Goal: Information Seeking & Learning: Learn about a topic

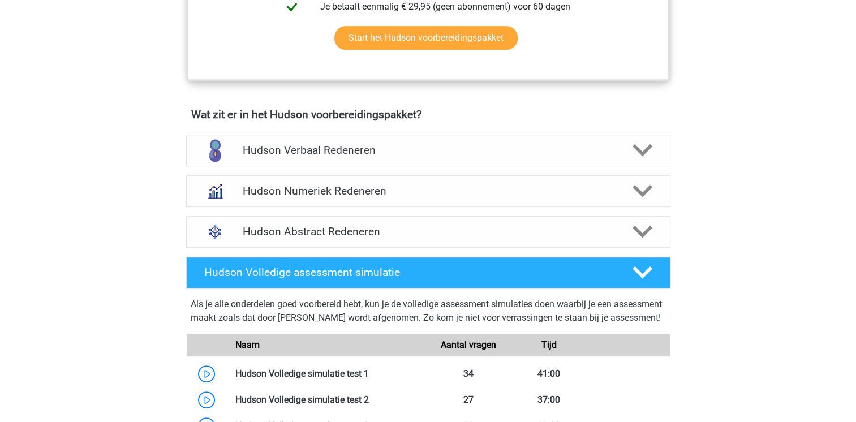
scroll to position [633, 0]
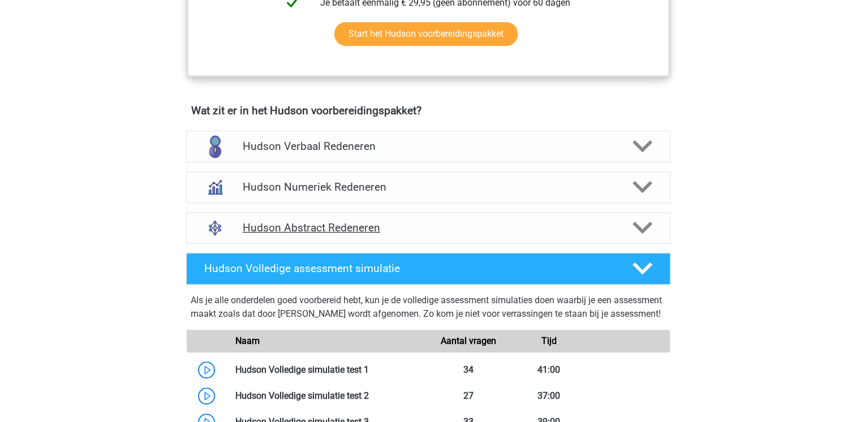
click at [303, 230] on h4 "Hudson Abstract Redeneren" at bounding box center [428, 227] width 371 height 13
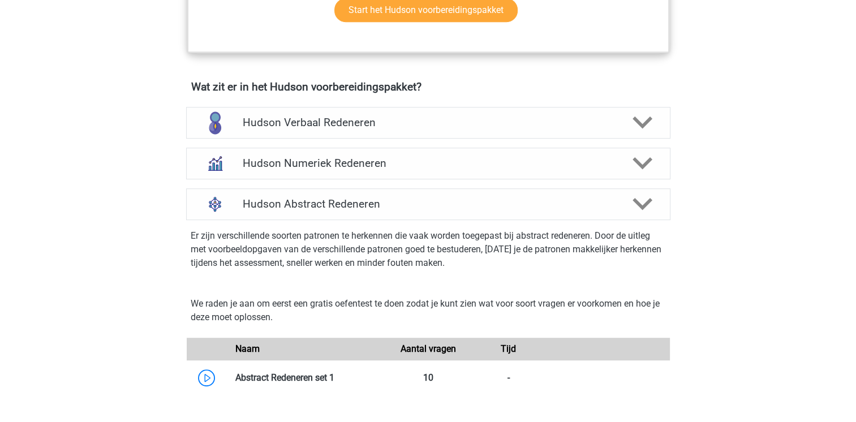
scroll to position [647, 0]
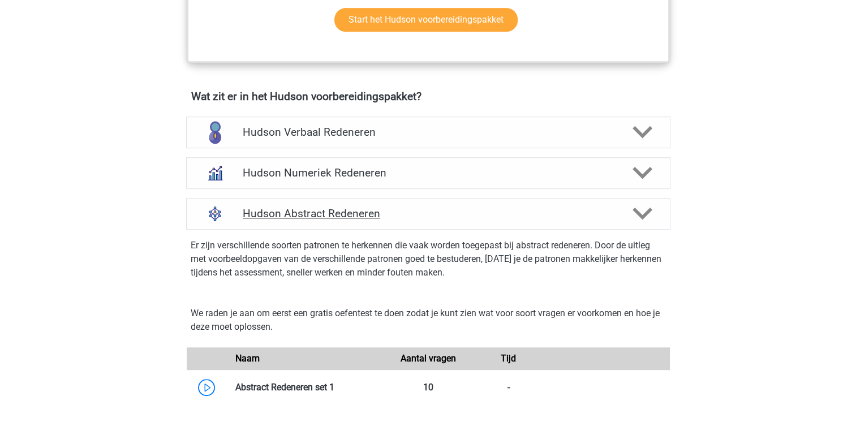
click at [652, 217] on div at bounding box center [641, 214] width 38 height 20
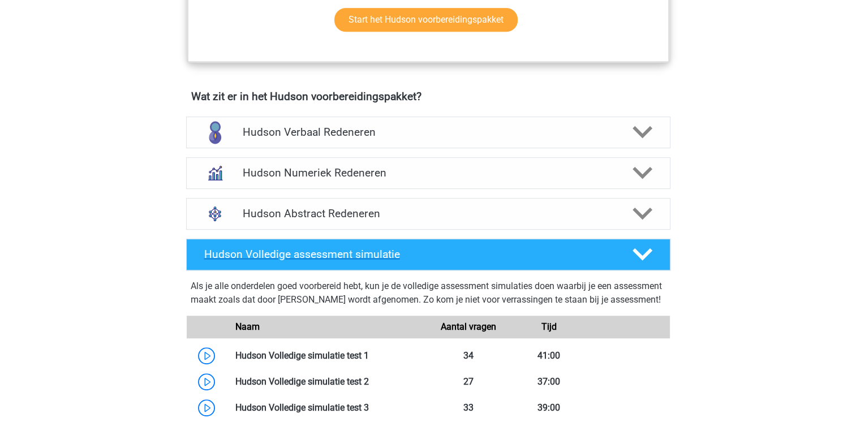
click at [636, 256] on icon at bounding box center [642, 254] width 20 height 20
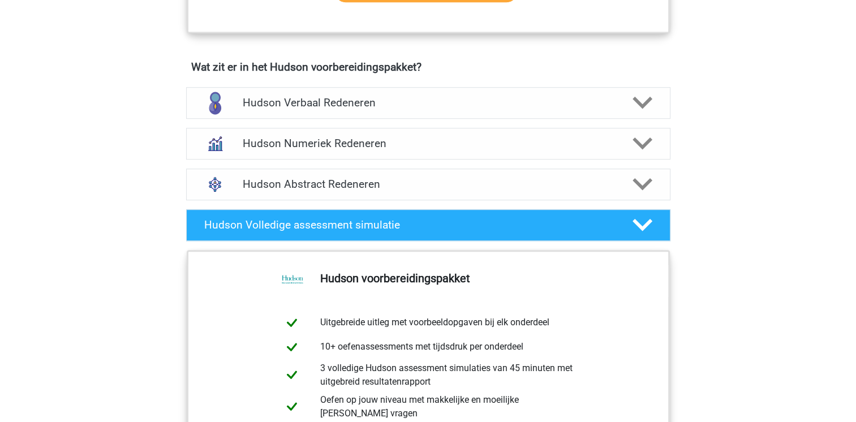
scroll to position [661, 0]
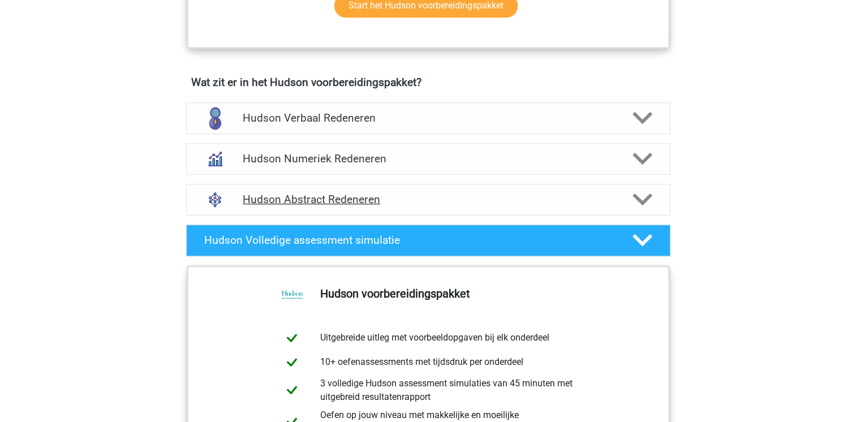
click at [631, 200] on div at bounding box center [641, 199] width 38 height 20
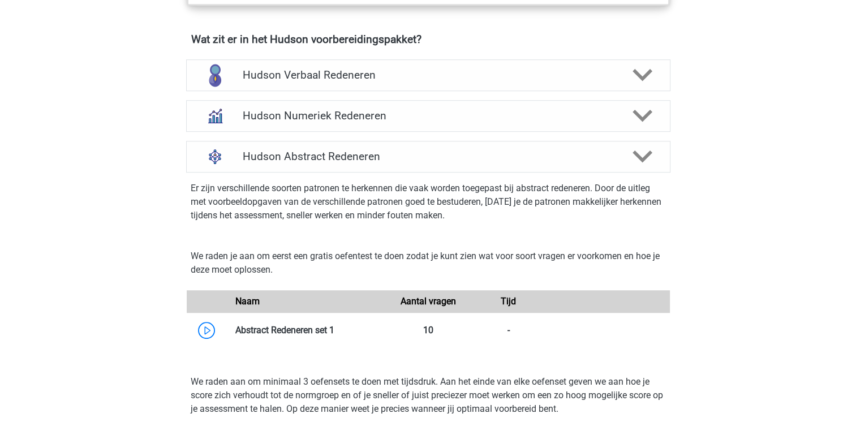
scroll to position [691, 0]
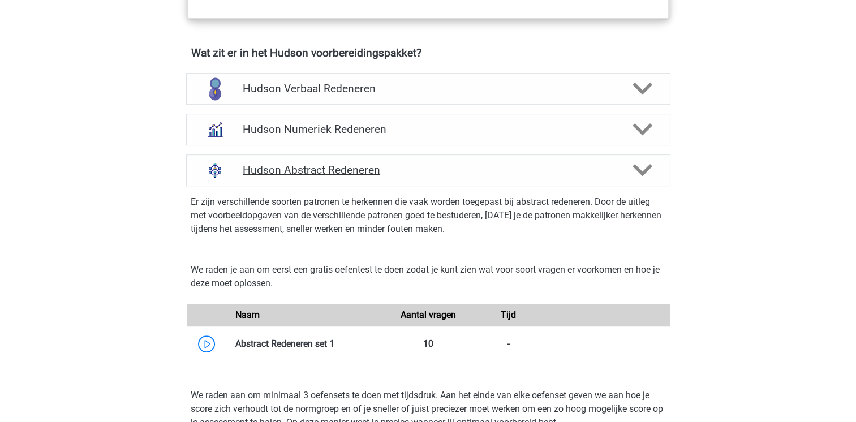
click at [640, 167] on icon at bounding box center [642, 170] width 20 height 20
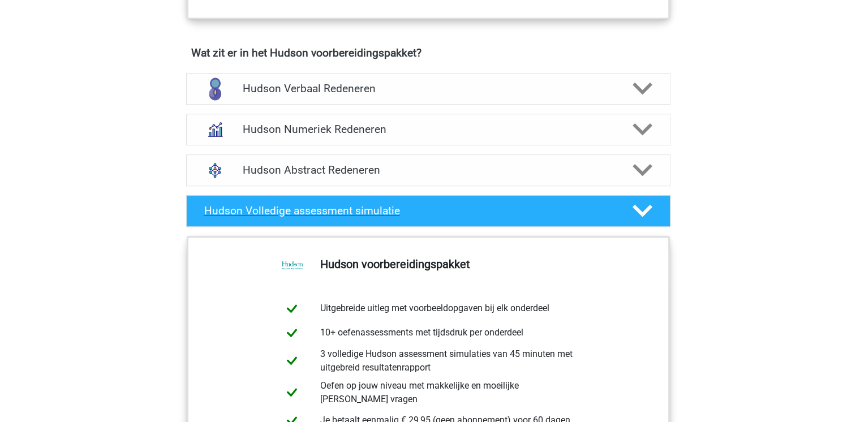
click at [643, 204] on icon at bounding box center [642, 211] width 20 height 20
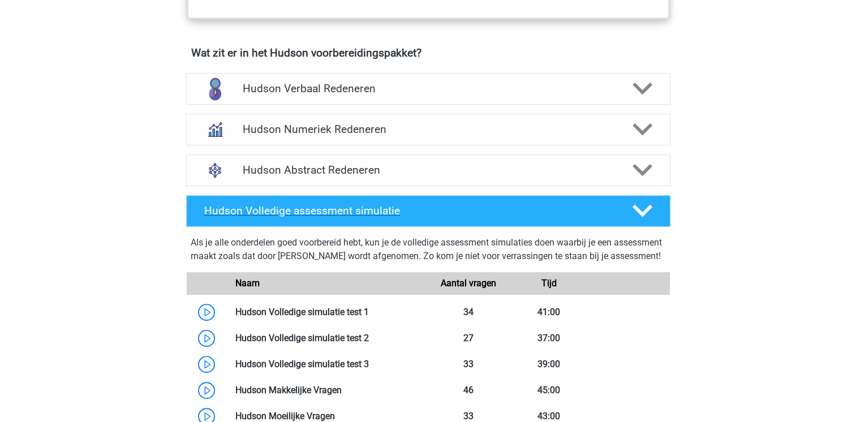
click at [626, 201] on div at bounding box center [641, 211] width 38 height 20
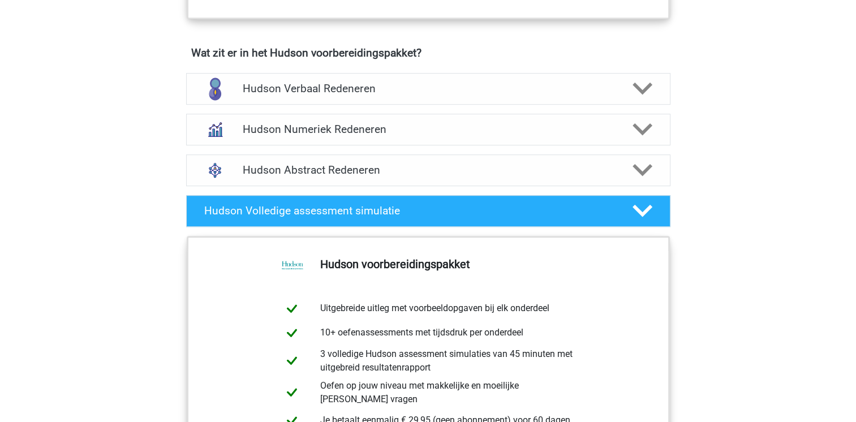
click at [786, 192] on div "Registreer Nederlands" at bounding box center [428, 64] width 856 height 1511
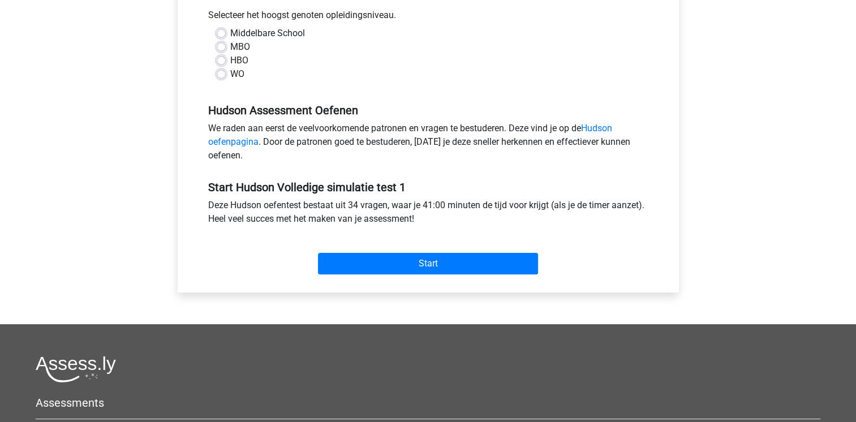
scroll to position [298, 0]
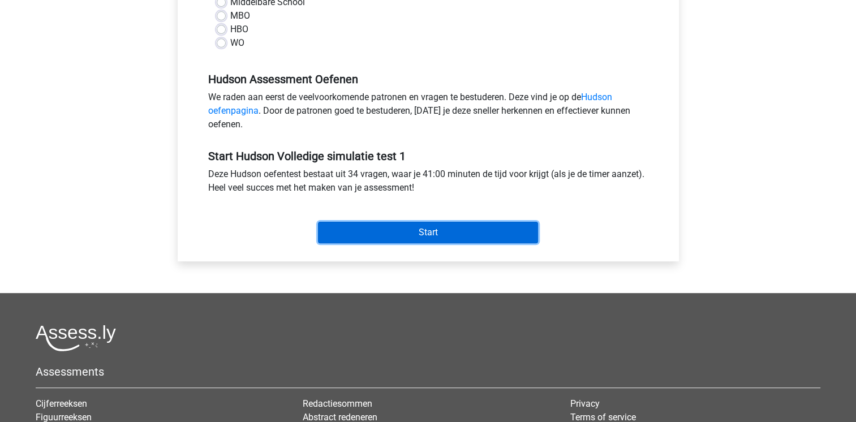
click at [424, 222] on input "Start" at bounding box center [428, 232] width 220 height 21
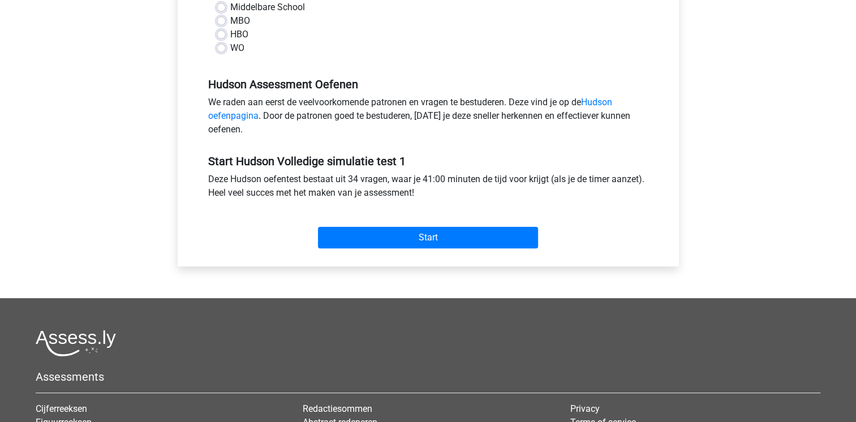
click at [214, 10] on div "Middelbare School MBO HBO WO" at bounding box center [428, 28] width 440 height 54
click at [230, 10] on label "Middelbare School" at bounding box center [267, 8] width 75 height 14
click at [221, 10] on input "Middelbare School" at bounding box center [221, 6] width 9 height 11
radio input "true"
click at [425, 216] on div "Start" at bounding box center [428, 229] width 457 height 40
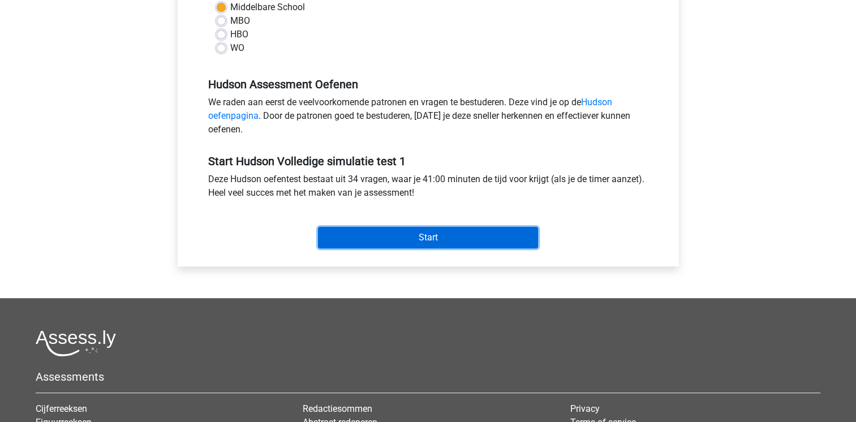
click at [441, 230] on input "Start" at bounding box center [428, 237] width 220 height 21
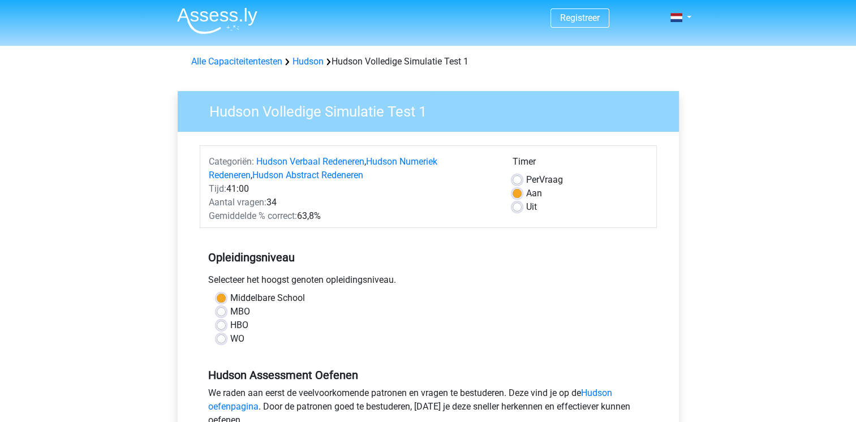
scroll to position [0, 0]
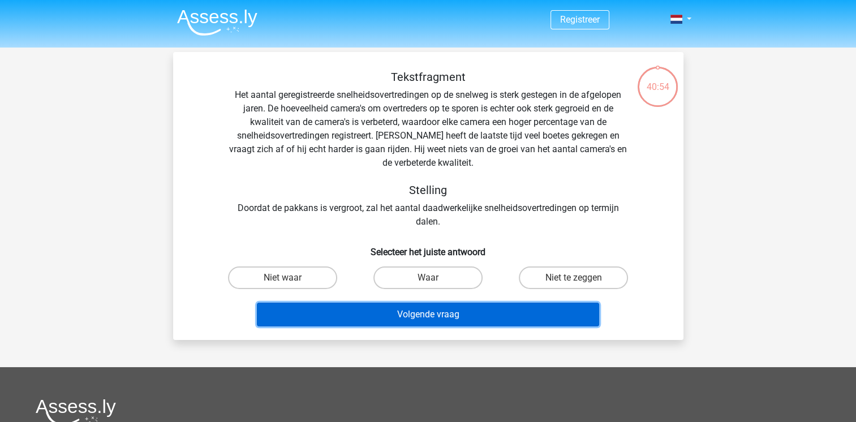
click at [434, 315] on button "Volgende vraag" at bounding box center [428, 315] width 342 height 24
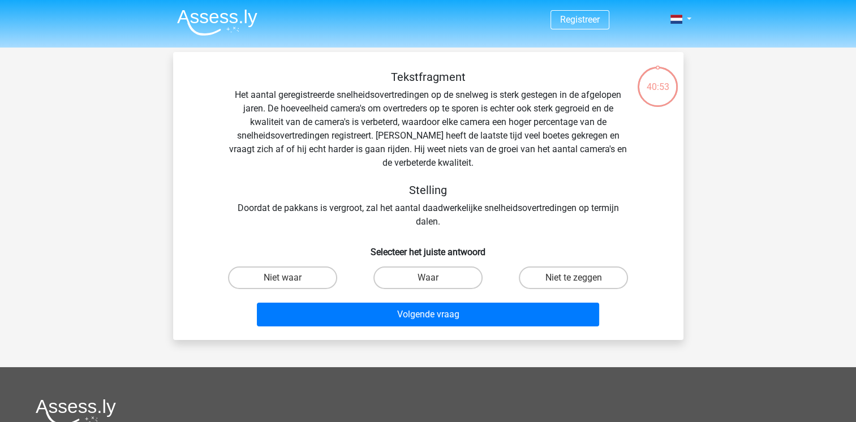
click at [213, 212] on div "Tekstfragment Het aantal geregistreerde snelheidsovertredingen op de snelweg is…" at bounding box center [428, 149] width 474 height 158
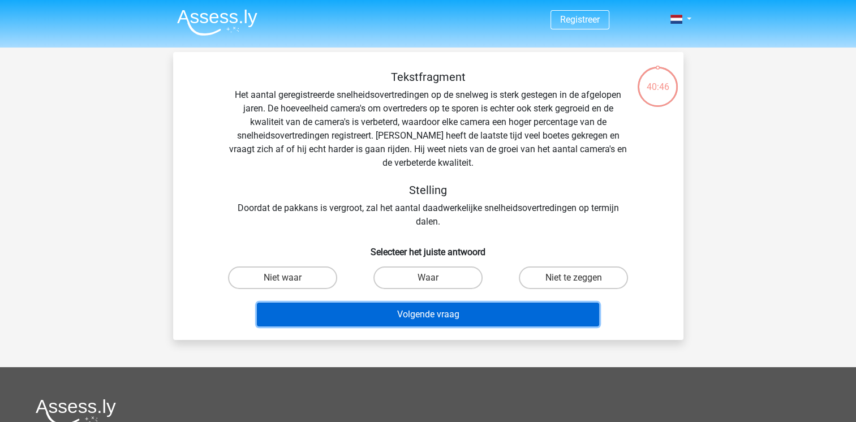
click at [458, 320] on button "Volgende vraag" at bounding box center [428, 315] width 342 height 24
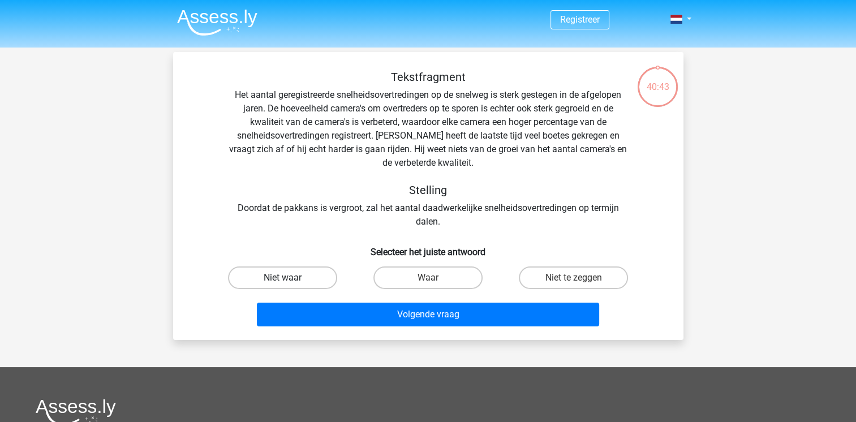
click at [272, 283] on label "Niet waar" at bounding box center [282, 277] width 109 height 23
click at [282, 283] on input "Niet waar" at bounding box center [285, 281] width 7 height 7
radio input "true"
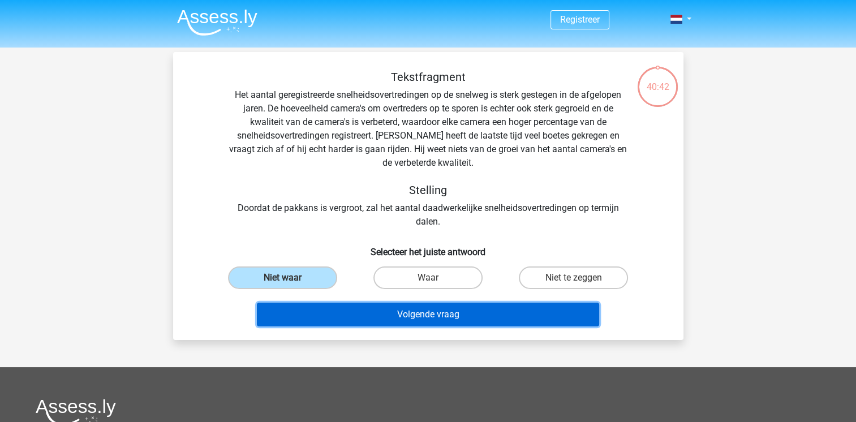
click at [398, 313] on button "Volgende vraag" at bounding box center [428, 315] width 342 height 24
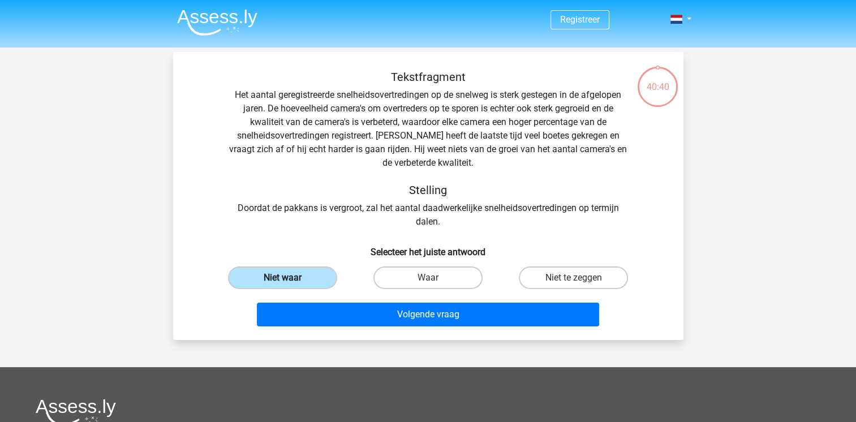
click at [279, 275] on label "Niet waar" at bounding box center [282, 277] width 109 height 23
click at [282, 278] on input "Niet waar" at bounding box center [285, 281] width 7 height 7
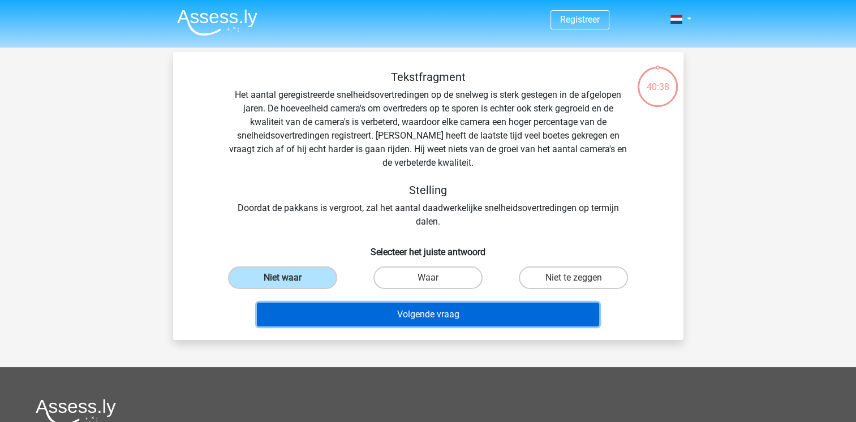
click at [453, 320] on button "Volgende vraag" at bounding box center [428, 315] width 342 height 24
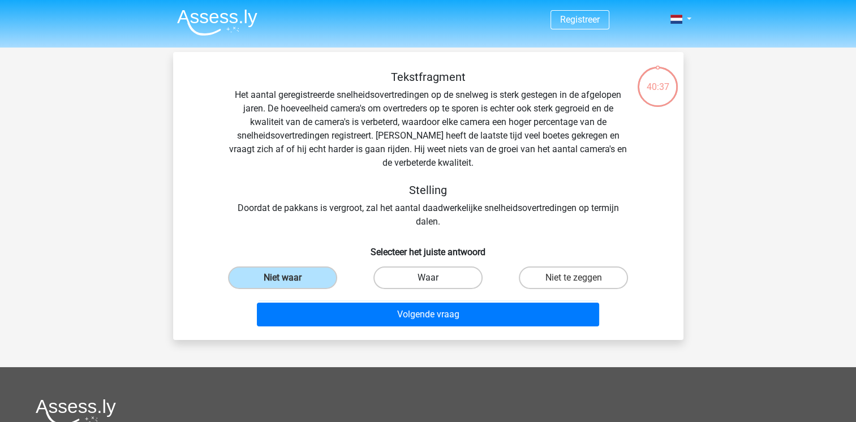
click at [430, 276] on label "Waar" at bounding box center [427, 277] width 109 height 23
click at [430, 278] on input "Waar" at bounding box center [431, 281] width 7 height 7
radio input "true"
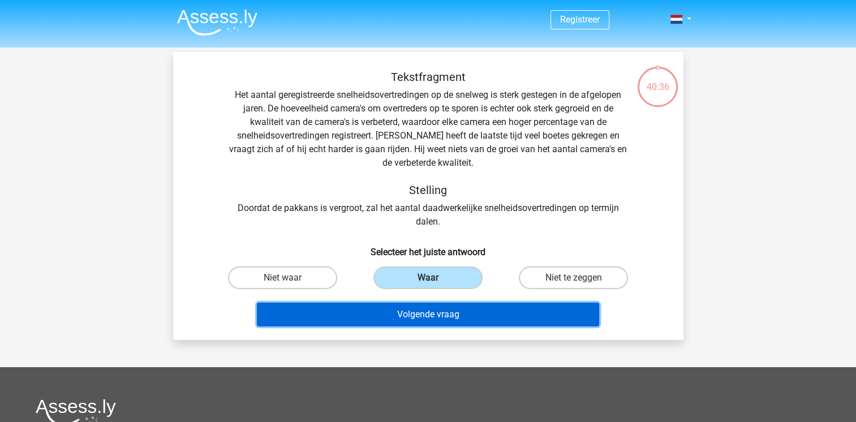
click at [451, 307] on button "Volgende vraag" at bounding box center [428, 315] width 342 height 24
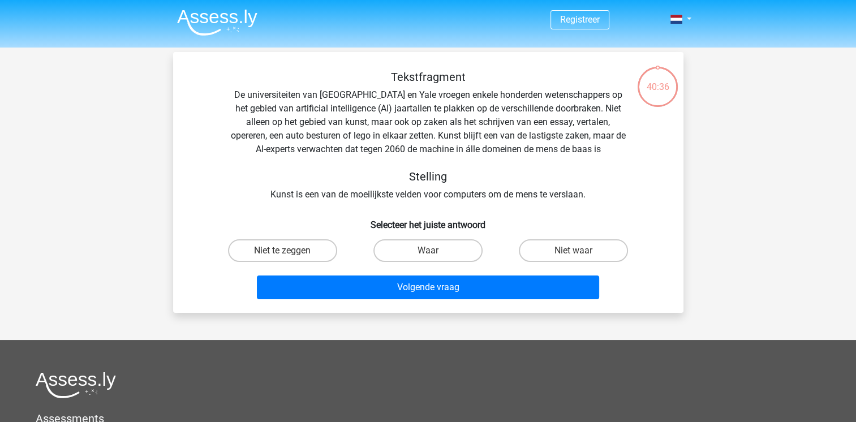
scroll to position [52, 0]
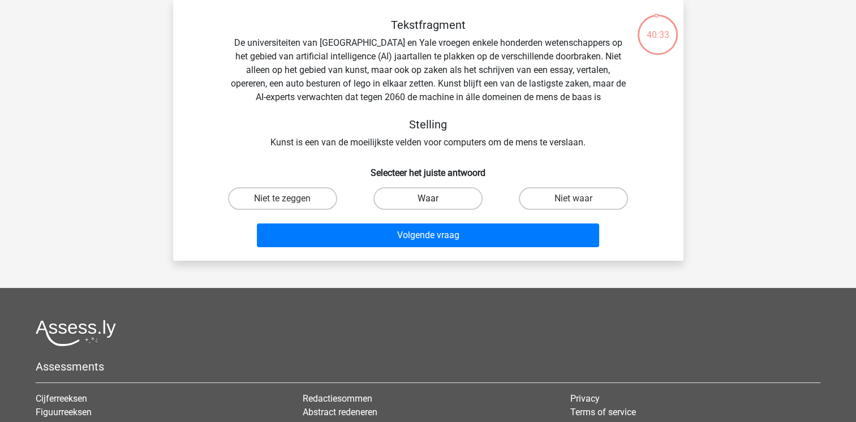
click at [430, 196] on label "Waar" at bounding box center [427, 198] width 109 height 23
click at [430, 199] on input "Waar" at bounding box center [431, 202] width 7 height 7
radio input "true"
click at [432, 218] on div "Volgende vraag" at bounding box center [428, 232] width 474 height 37
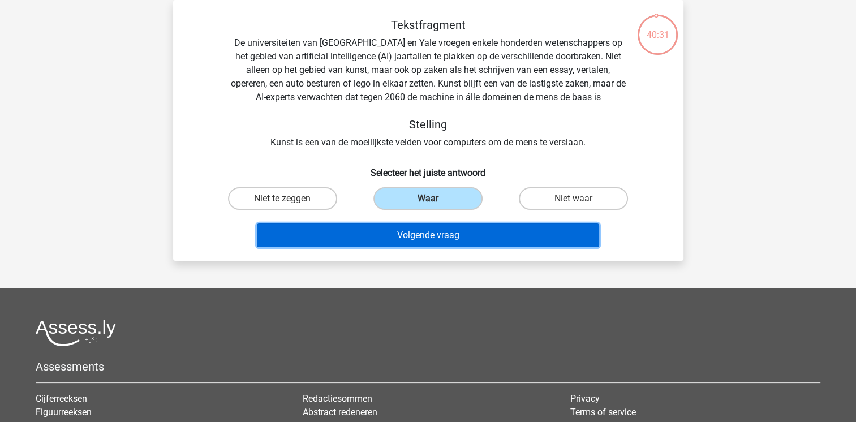
click at [432, 227] on button "Volgende vraag" at bounding box center [428, 235] width 342 height 24
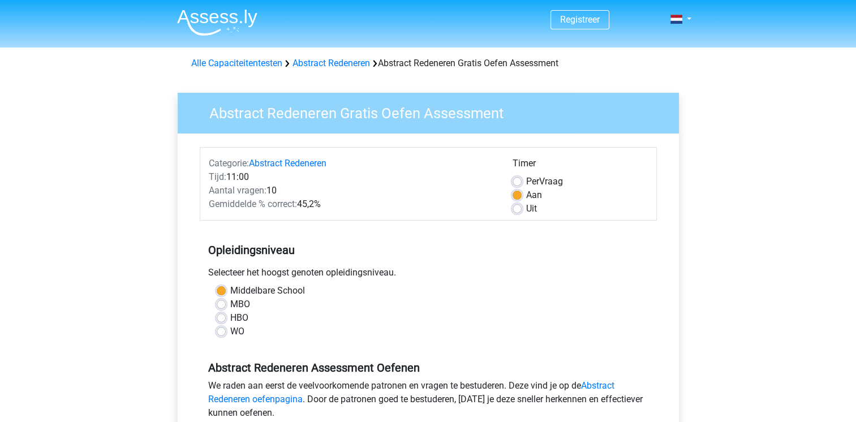
scroll to position [111, 0]
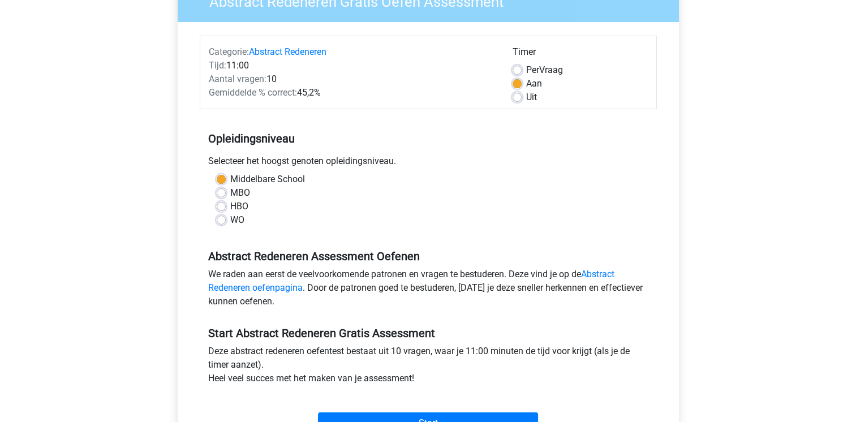
click at [218, 174] on div "Middelbare School" at bounding box center [428, 180] width 423 height 14
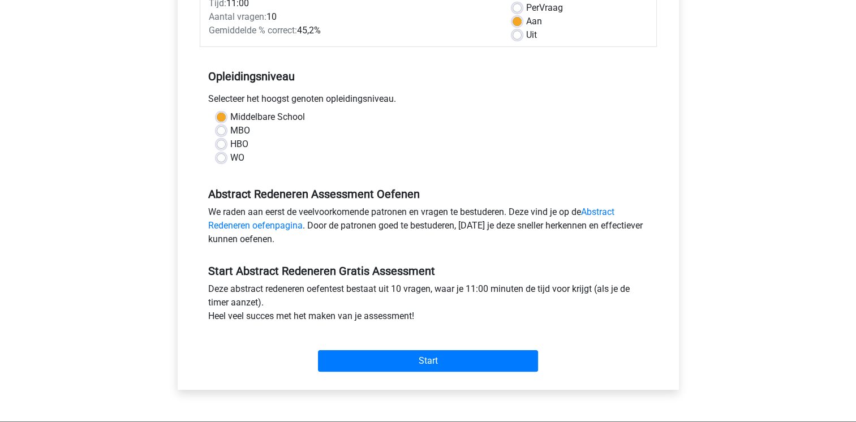
scroll to position [192, 0]
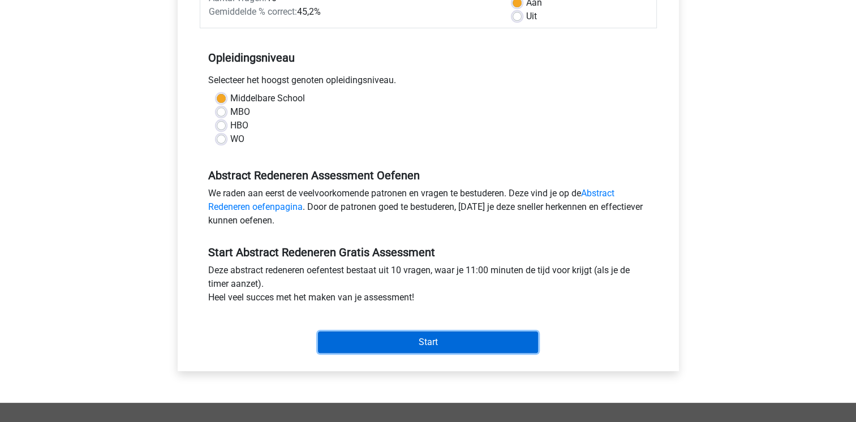
click at [486, 344] on input "Start" at bounding box center [428, 341] width 220 height 21
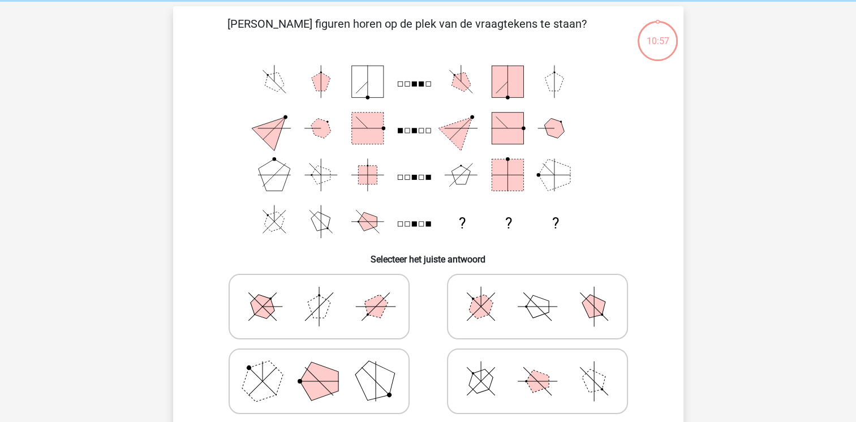
scroll to position [44, 0]
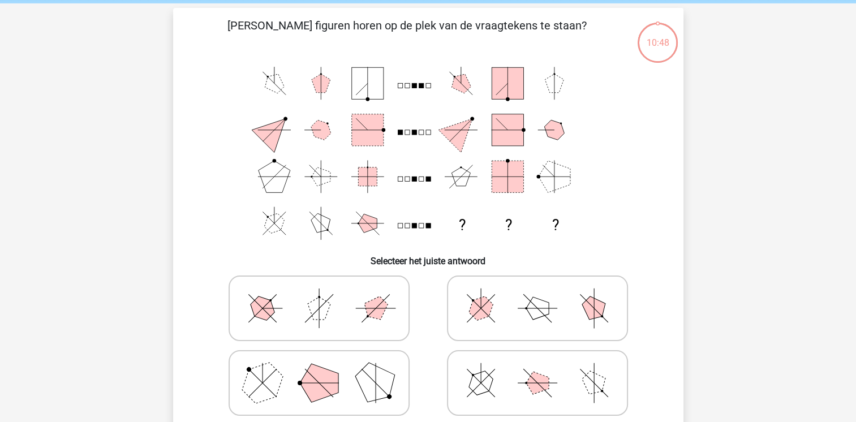
click at [752, 158] on div "Registreer Nederlands English" at bounding box center [428, 374] width 856 height 837
drag, startPoint x: 752, startPoint y: 158, endPoint x: 749, endPoint y: 193, distance: 35.7
click at [749, 193] on div "Registreer Nederlands English" at bounding box center [428, 374] width 856 height 837
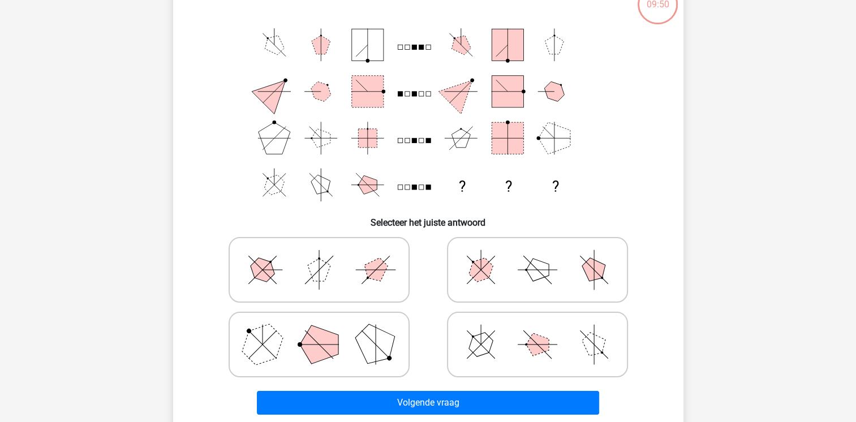
scroll to position [84, 0]
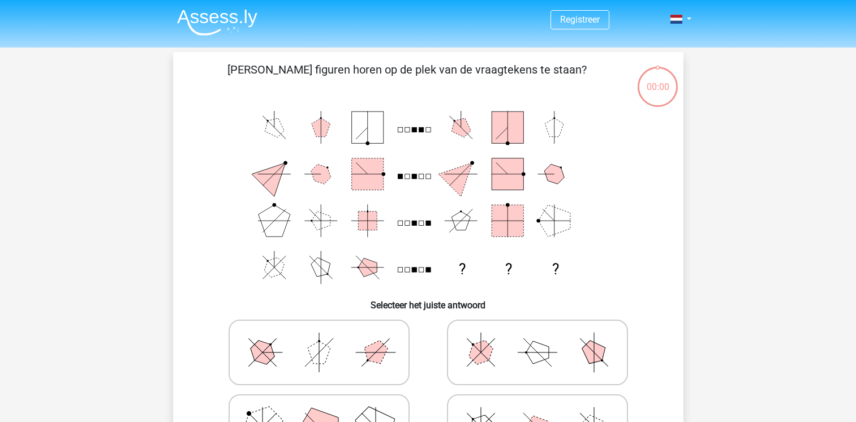
scroll to position [84, 0]
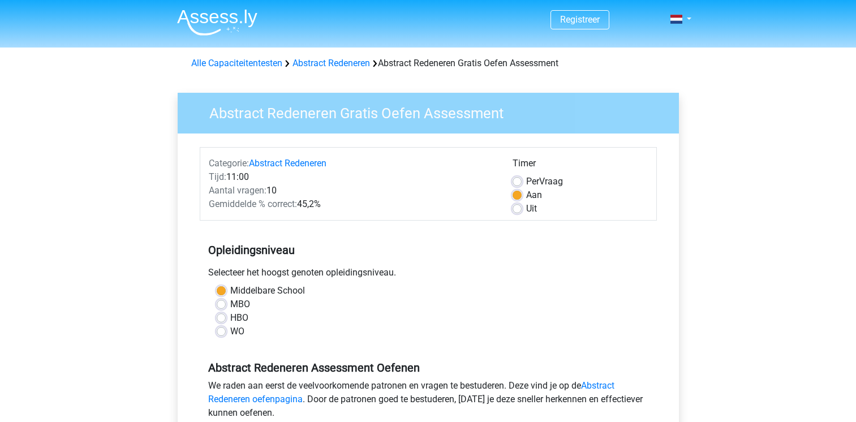
scroll to position [192, 0]
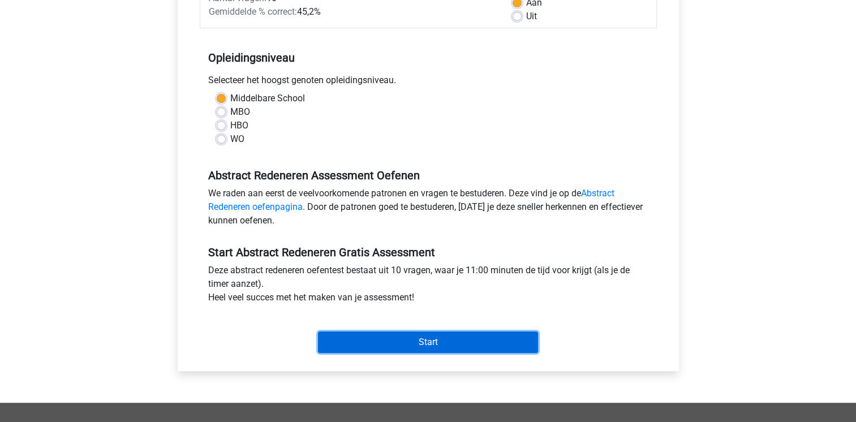
click at [387, 341] on input "Start" at bounding box center [428, 341] width 220 height 21
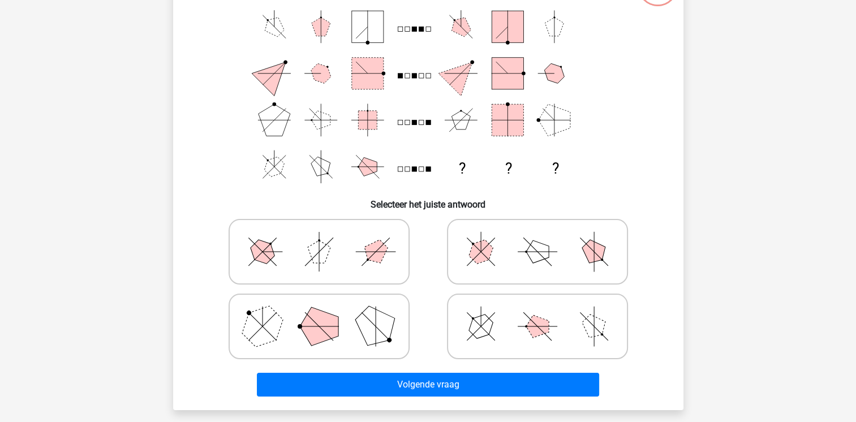
scroll to position [106, 0]
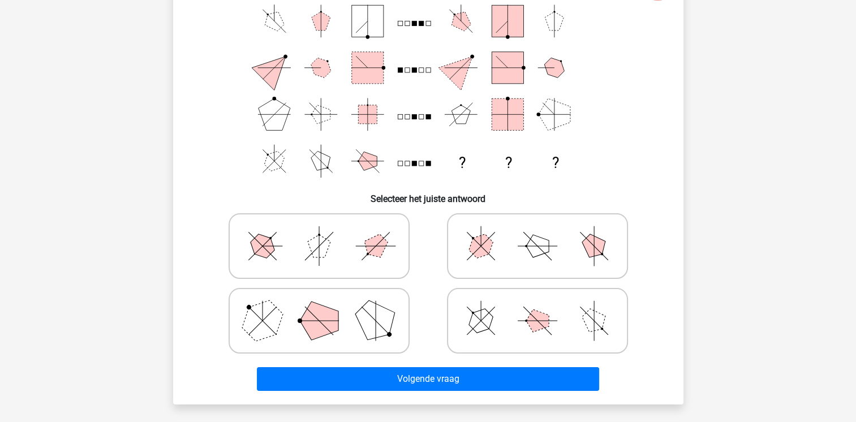
drag, startPoint x: 349, startPoint y: 329, endPoint x: 339, endPoint y: 318, distance: 14.8
click at [339, 318] on icon at bounding box center [319, 320] width 170 height 57
click at [326, 307] on input "radio" at bounding box center [322, 302] width 7 height 7
radio input "true"
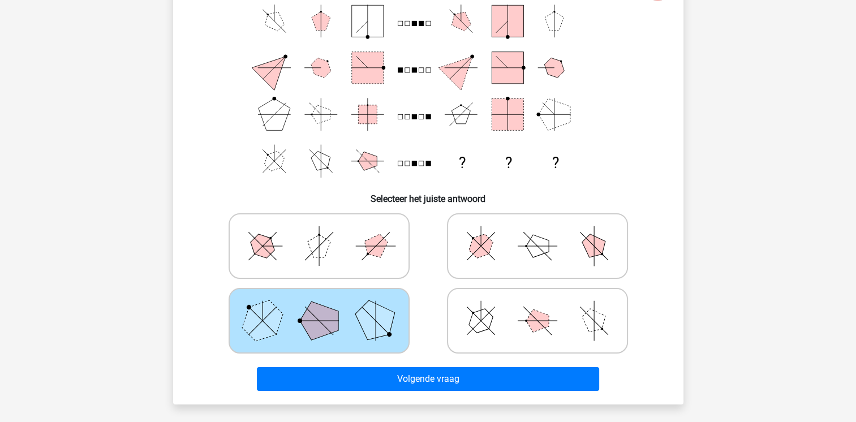
click at [339, 318] on icon at bounding box center [319, 320] width 170 height 57
click at [326, 307] on input "radio" at bounding box center [322, 302] width 7 height 7
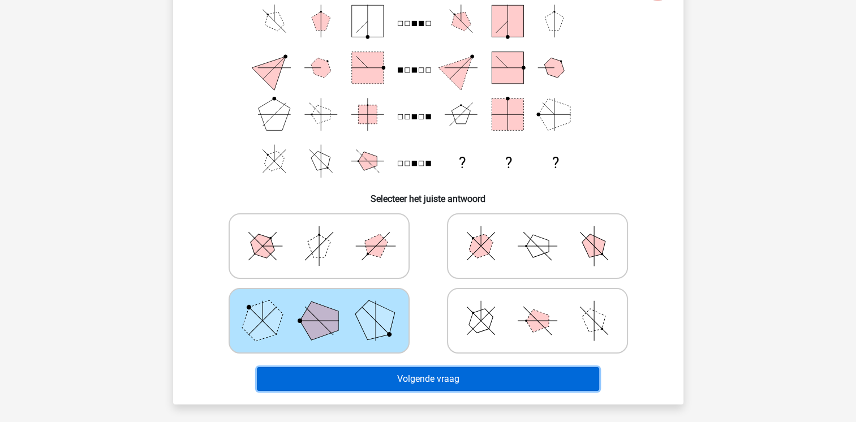
click at [424, 376] on button "Volgende vraag" at bounding box center [428, 379] width 342 height 24
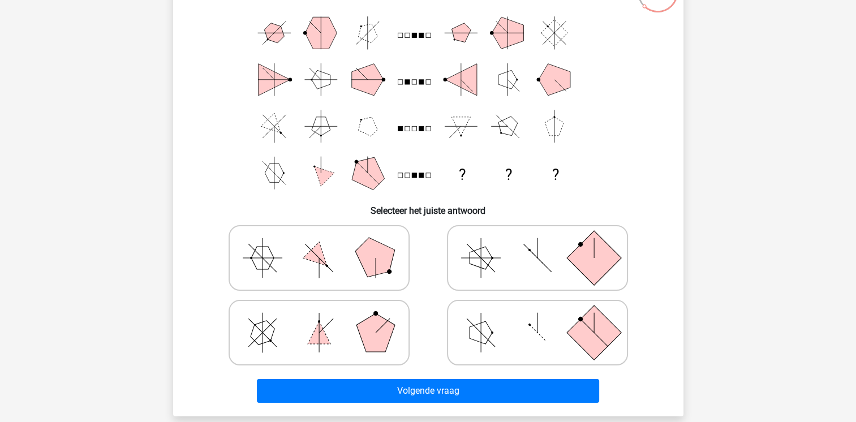
scroll to position [93, 0]
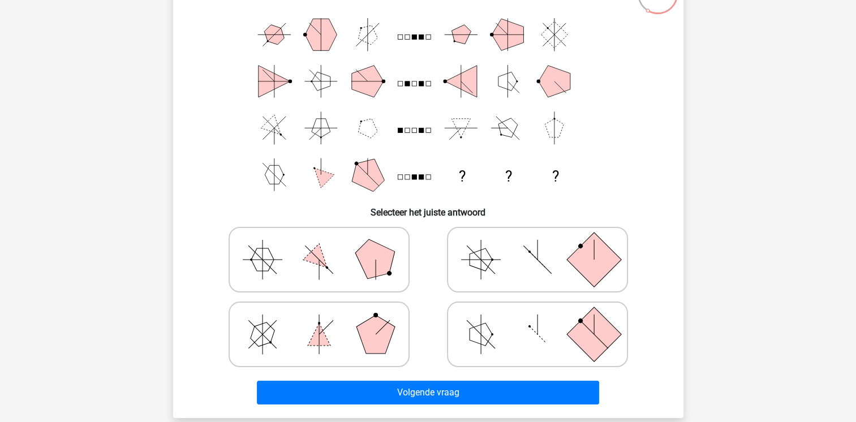
click at [335, 264] on icon at bounding box center [319, 259] width 170 height 57
click at [326, 245] on input "radio" at bounding box center [322, 241] width 7 height 7
radio input "true"
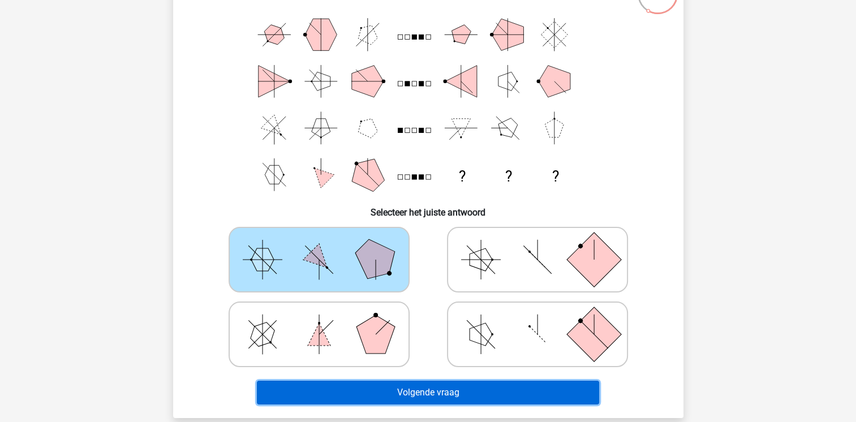
click at [427, 398] on button "Volgende vraag" at bounding box center [428, 393] width 342 height 24
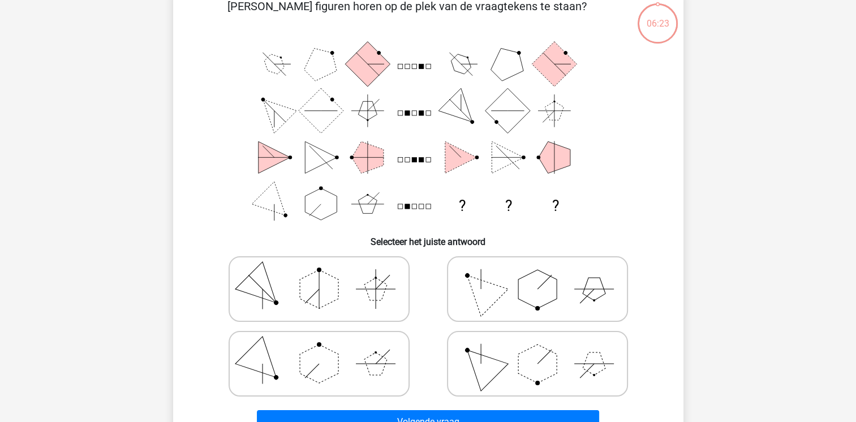
scroll to position [52, 0]
